Goal: Book appointment/travel/reservation

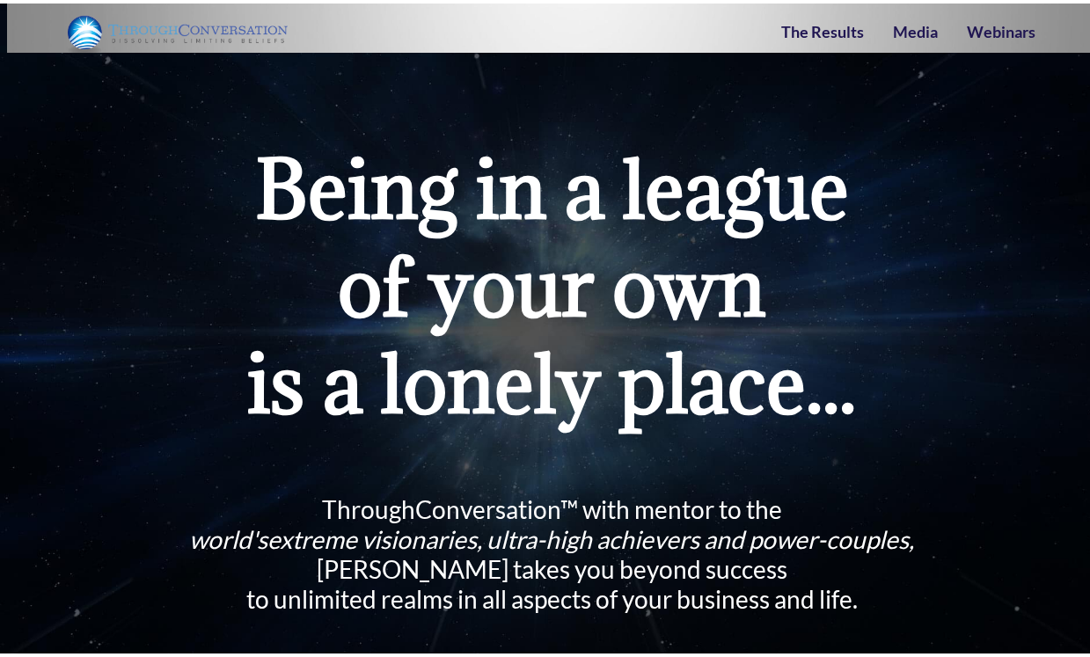
click at [235, 37] on img at bounding box center [178, 30] width 220 height 43
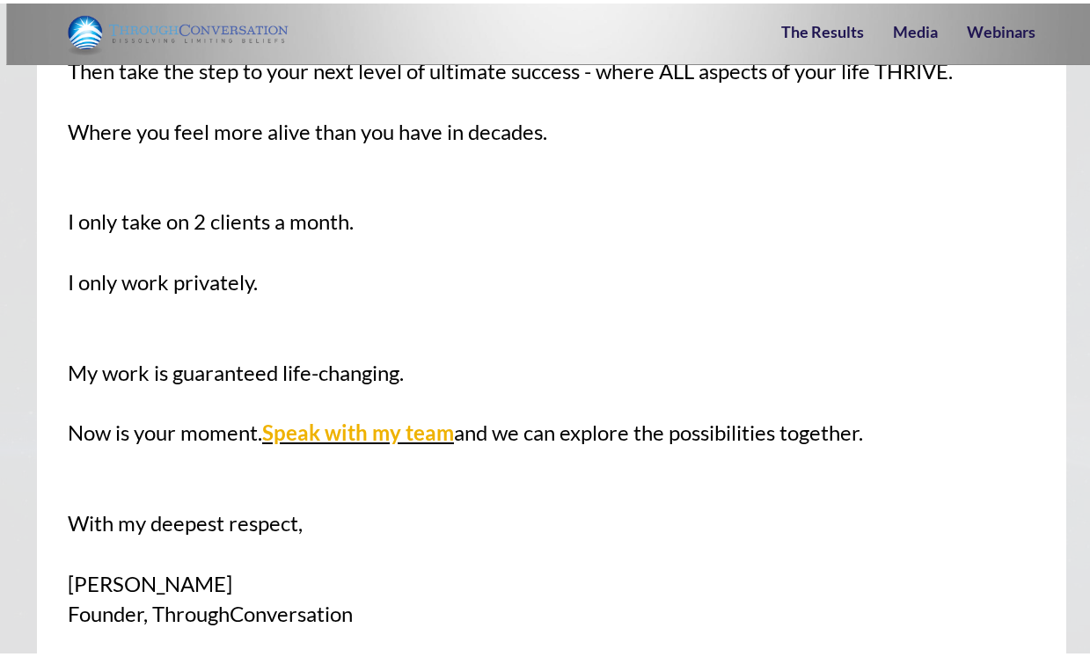
scroll to position [3501, 0]
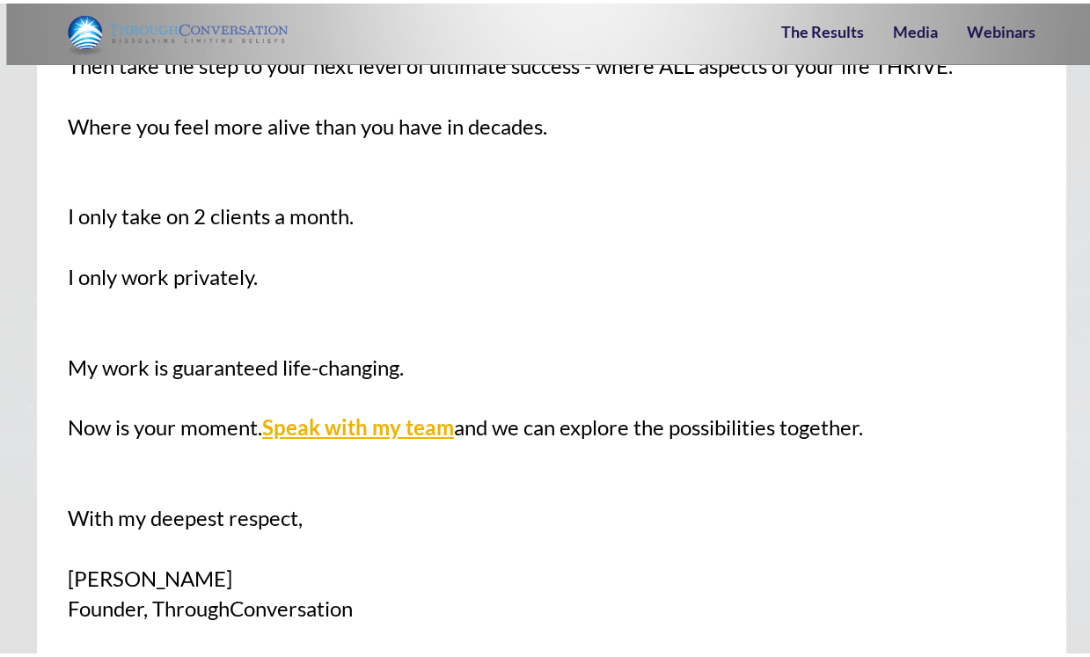
click at [413, 411] on link "Speak with my team" at bounding box center [358, 424] width 192 height 26
click at [391, 411] on link "Speak with my team" at bounding box center [358, 424] width 192 height 26
click at [157, 32] on img at bounding box center [178, 30] width 220 height 43
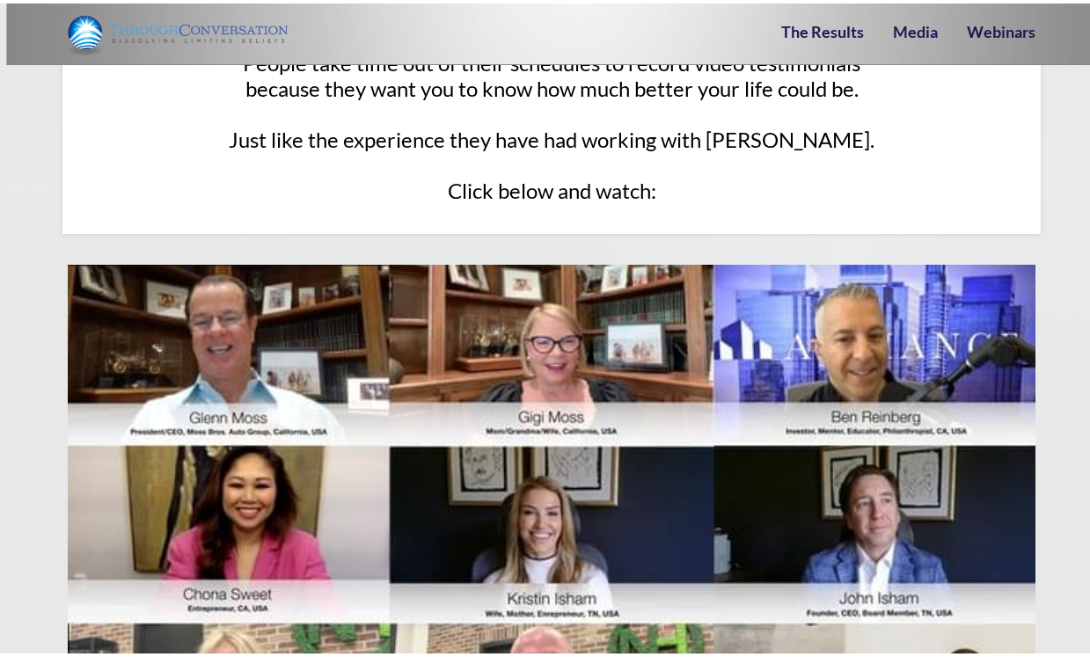
scroll to position [10913, 0]
